Goal: Task Accomplishment & Management: Manage account settings

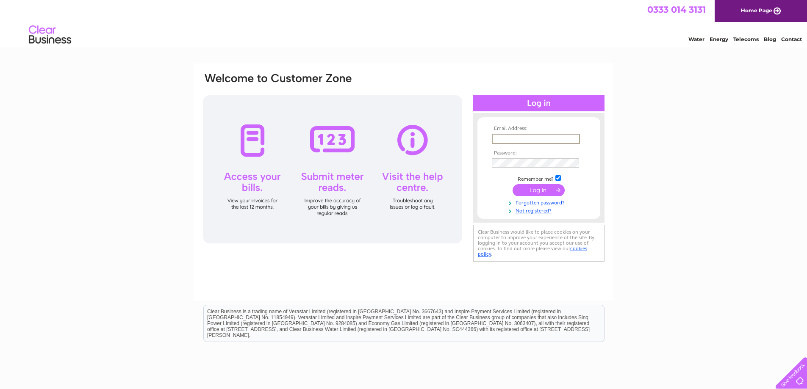
click at [543, 137] on input "text" at bounding box center [536, 139] width 88 height 10
type input "contact@tonyjamesmemorials.co.uk"
click at [558, 177] on input "checkbox" at bounding box center [558, 178] width 6 height 6
checkbox input "false"
click at [512, 184] on input "submit" at bounding box center [538, 190] width 52 height 12
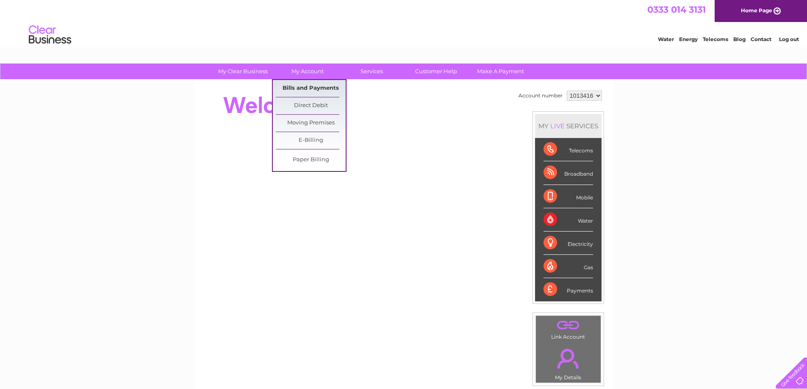
click at [309, 89] on link "Bills and Payments" at bounding box center [311, 88] width 70 height 17
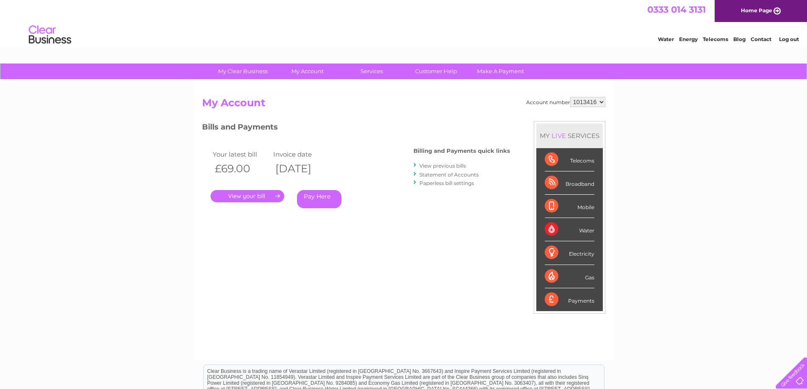
click at [243, 198] on link "." at bounding box center [247, 196] width 74 height 12
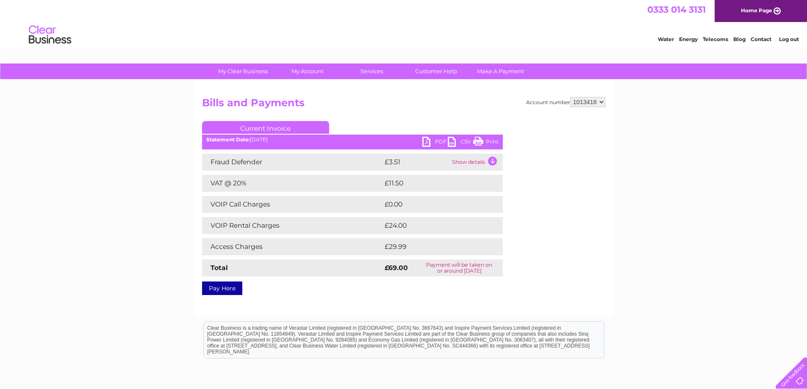
click at [432, 139] on link "PDF" at bounding box center [434, 143] width 25 height 12
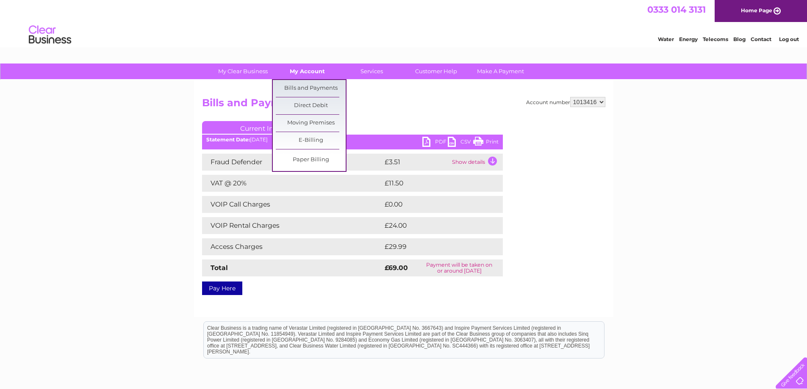
click at [312, 72] on link "My Account" at bounding box center [307, 72] width 70 height 16
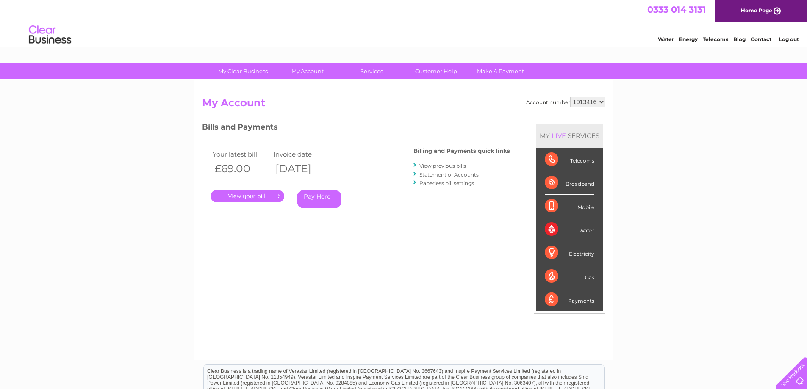
click at [793, 40] on link "Log out" at bounding box center [789, 39] width 20 height 6
